Goal: Complete application form

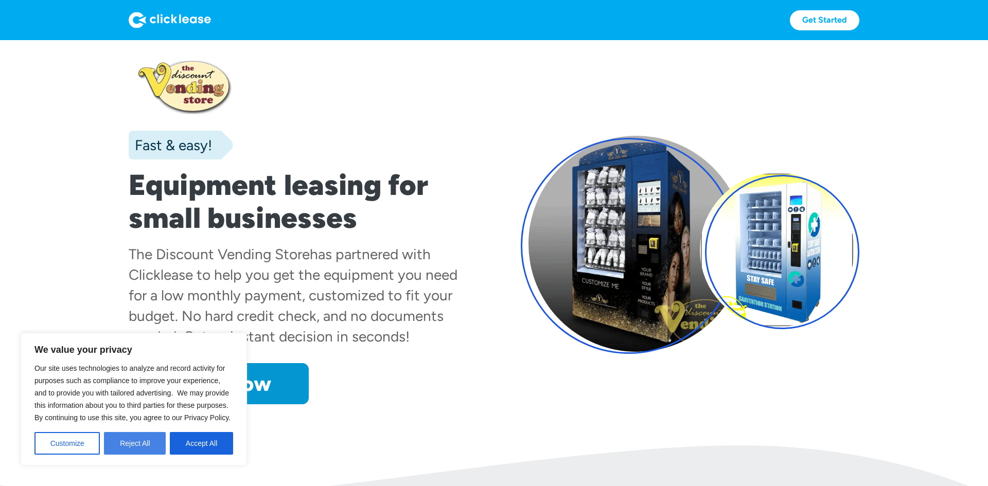
click at [154, 438] on button "Reject All" at bounding box center [135, 443] width 62 height 23
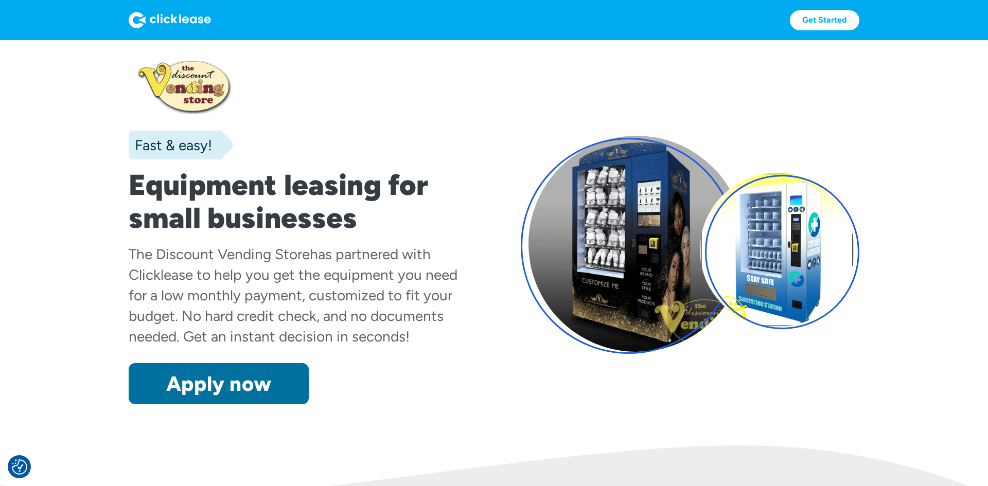
click at [281, 379] on link "Apply now" at bounding box center [219, 383] width 180 height 41
